Goal: Task Accomplishment & Management: Use online tool/utility

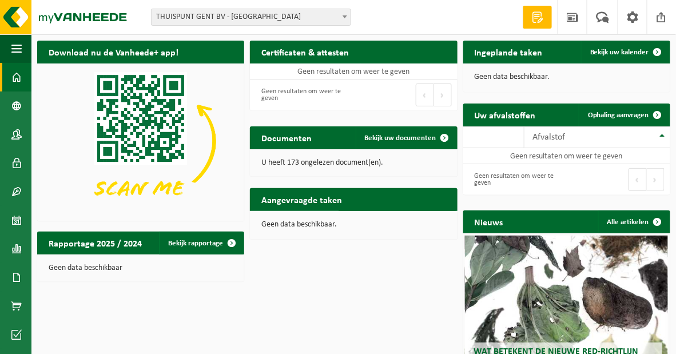
click at [292, 19] on span "THUISPUNT GENT BV - [GEOGRAPHIC_DATA]" at bounding box center [251, 17] width 199 height 16
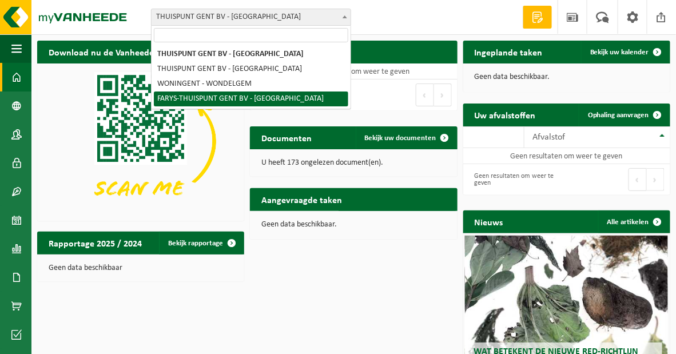
select select "126076"
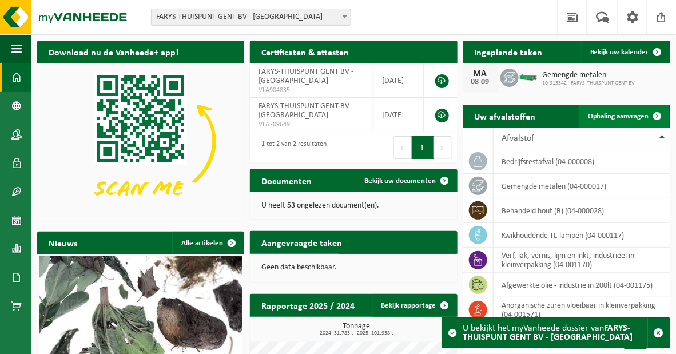
click at [617, 114] on span "Ophaling aanvragen" at bounding box center [618, 116] width 61 height 7
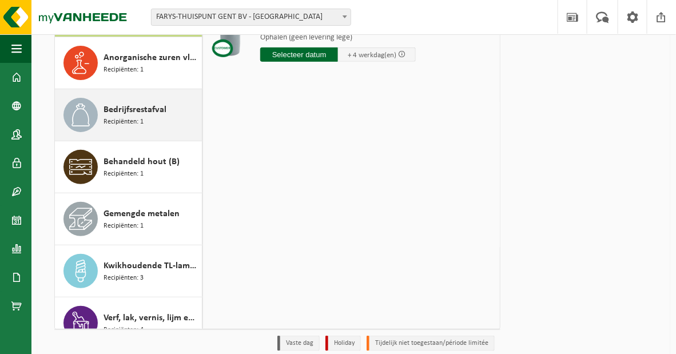
click at [117, 119] on span "Recipiënten: 1" at bounding box center [124, 122] width 40 height 11
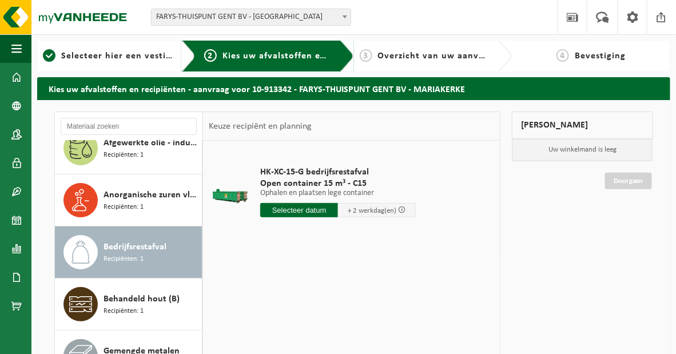
click at [314, 209] on input "text" at bounding box center [299, 210] width 78 height 14
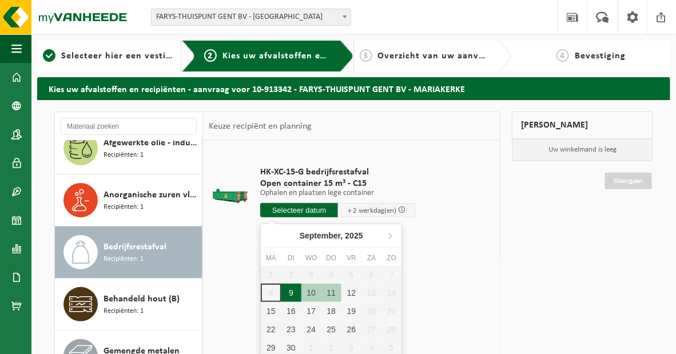
click at [295, 293] on div "9" at bounding box center [292, 293] width 20 height 18
type input "Van 2025-09-09"
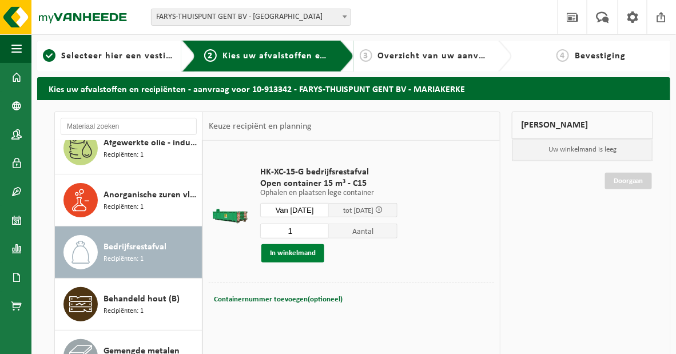
click at [311, 252] on button "In winkelmand" at bounding box center [293, 253] width 63 height 18
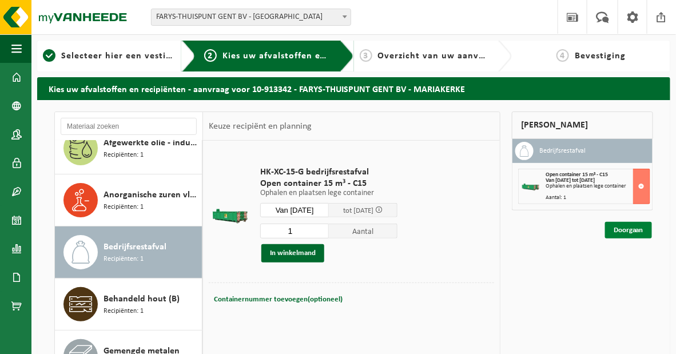
click at [638, 239] on link "Doorgaan" at bounding box center [628, 230] width 47 height 17
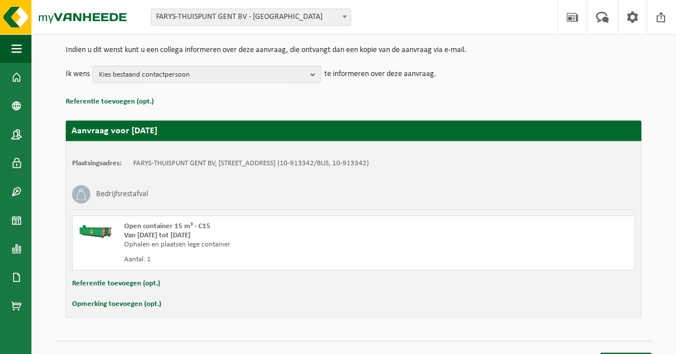
scroll to position [137, 0]
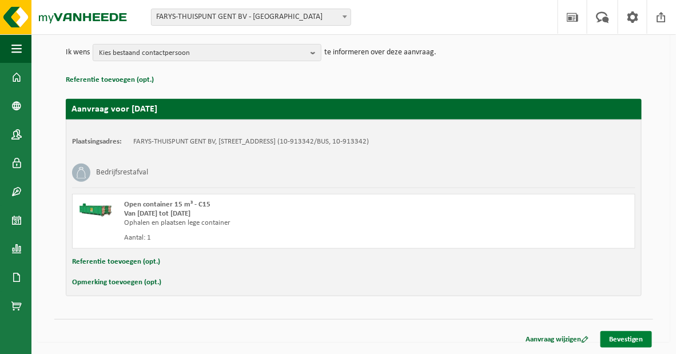
click at [641, 337] on link "Bevestigen" at bounding box center [627, 339] width 52 height 17
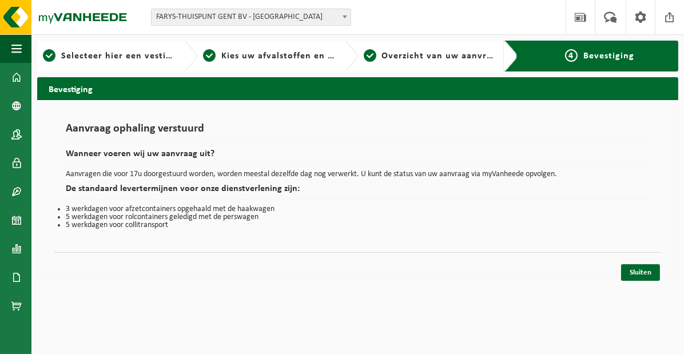
click at [532, 287] on div "Navigatie Nieuws Uw feedback Afmelden Dashboard Bedrijfsgegevens Contactpersone…" at bounding box center [342, 143] width 684 height 287
click at [637, 275] on link "Sluiten" at bounding box center [640, 272] width 39 height 17
